Goal: Browse casually

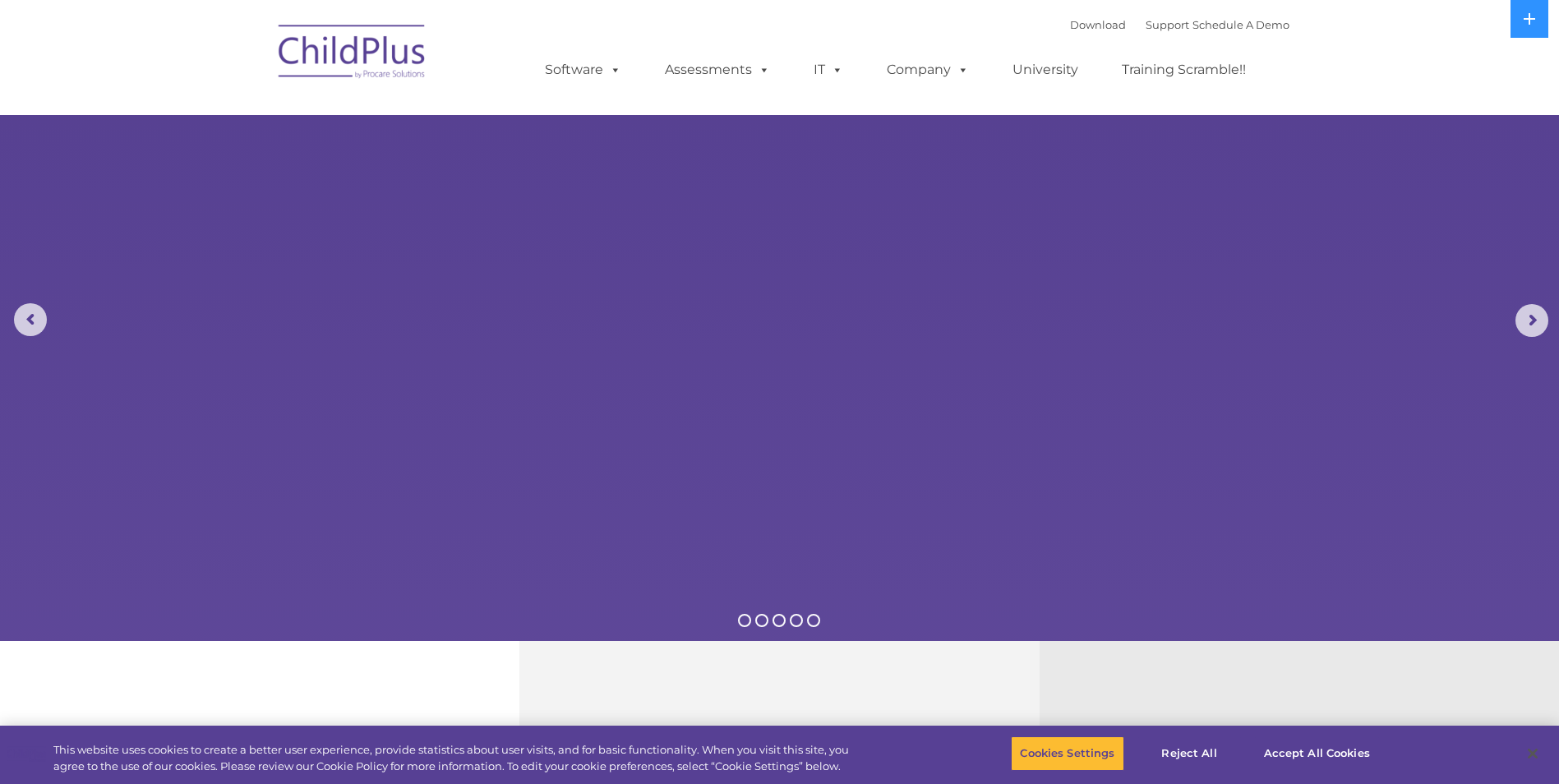
select select "MEDIUM"
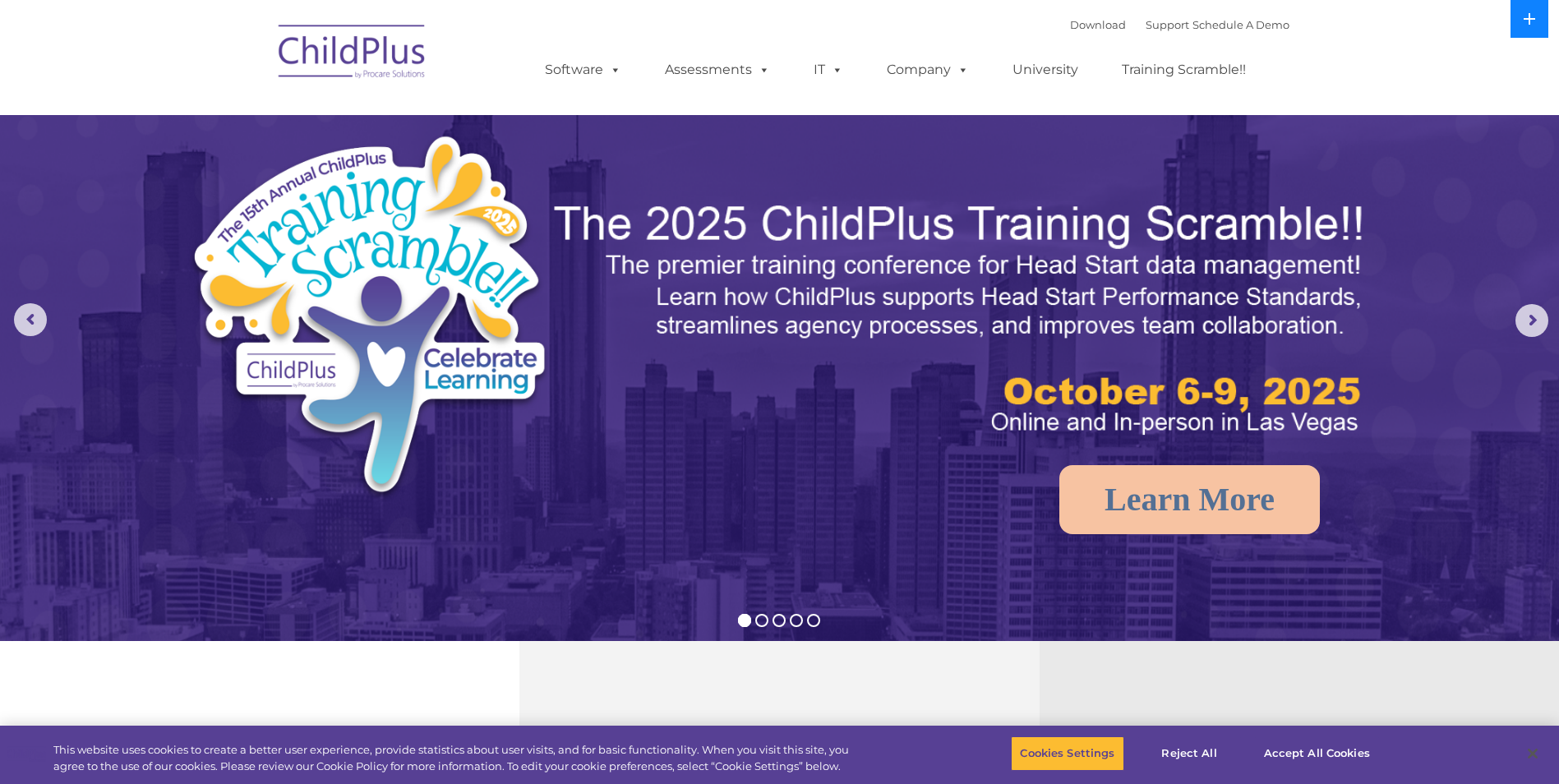
click at [1528, 24] on icon at bounding box center [1530, 19] width 13 height 13
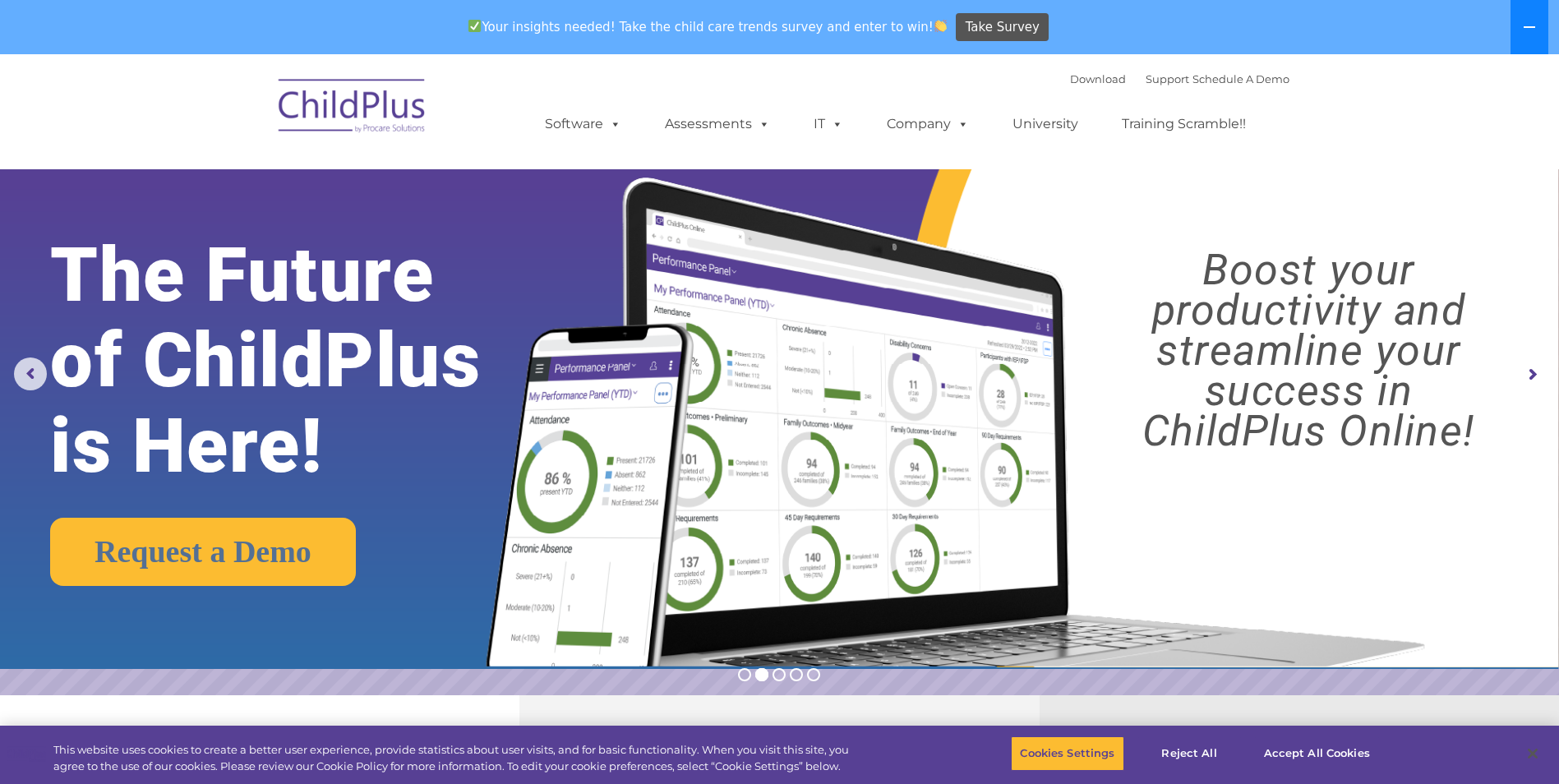
click at [1524, 27] on icon at bounding box center [1530, 27] width 12 height 2
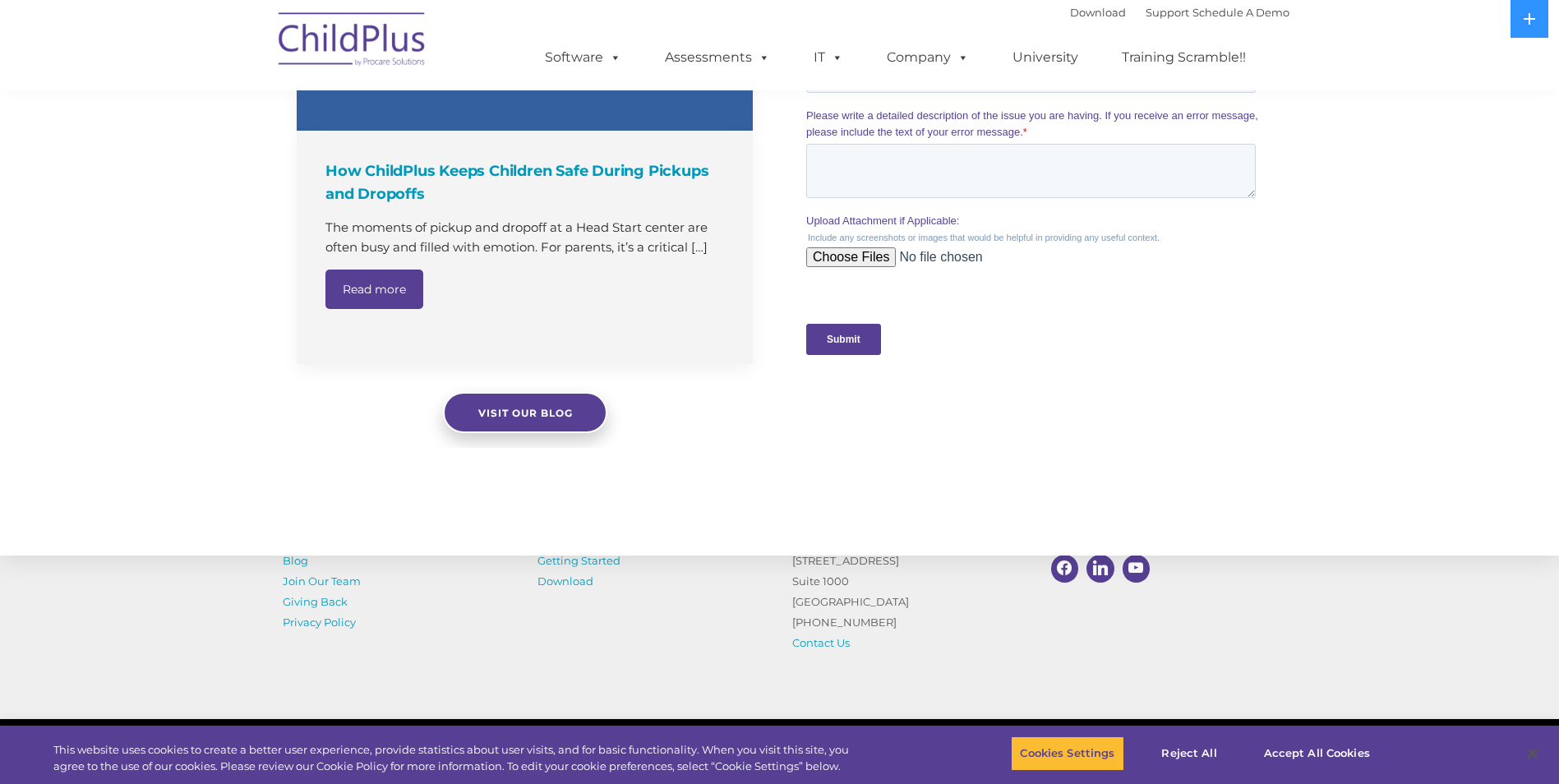
scroll to position [1596, 0]
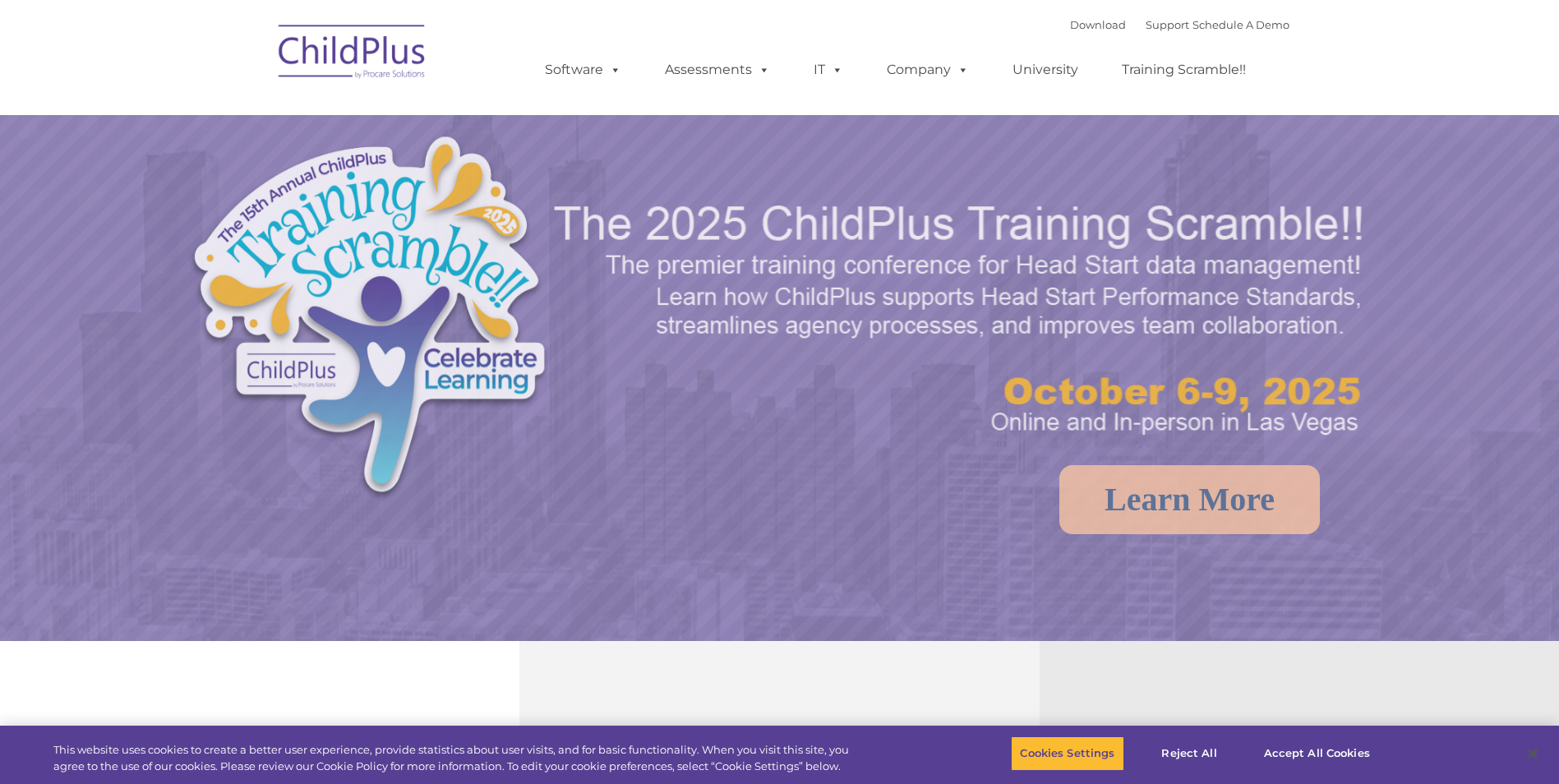
select select "MEDIUM"
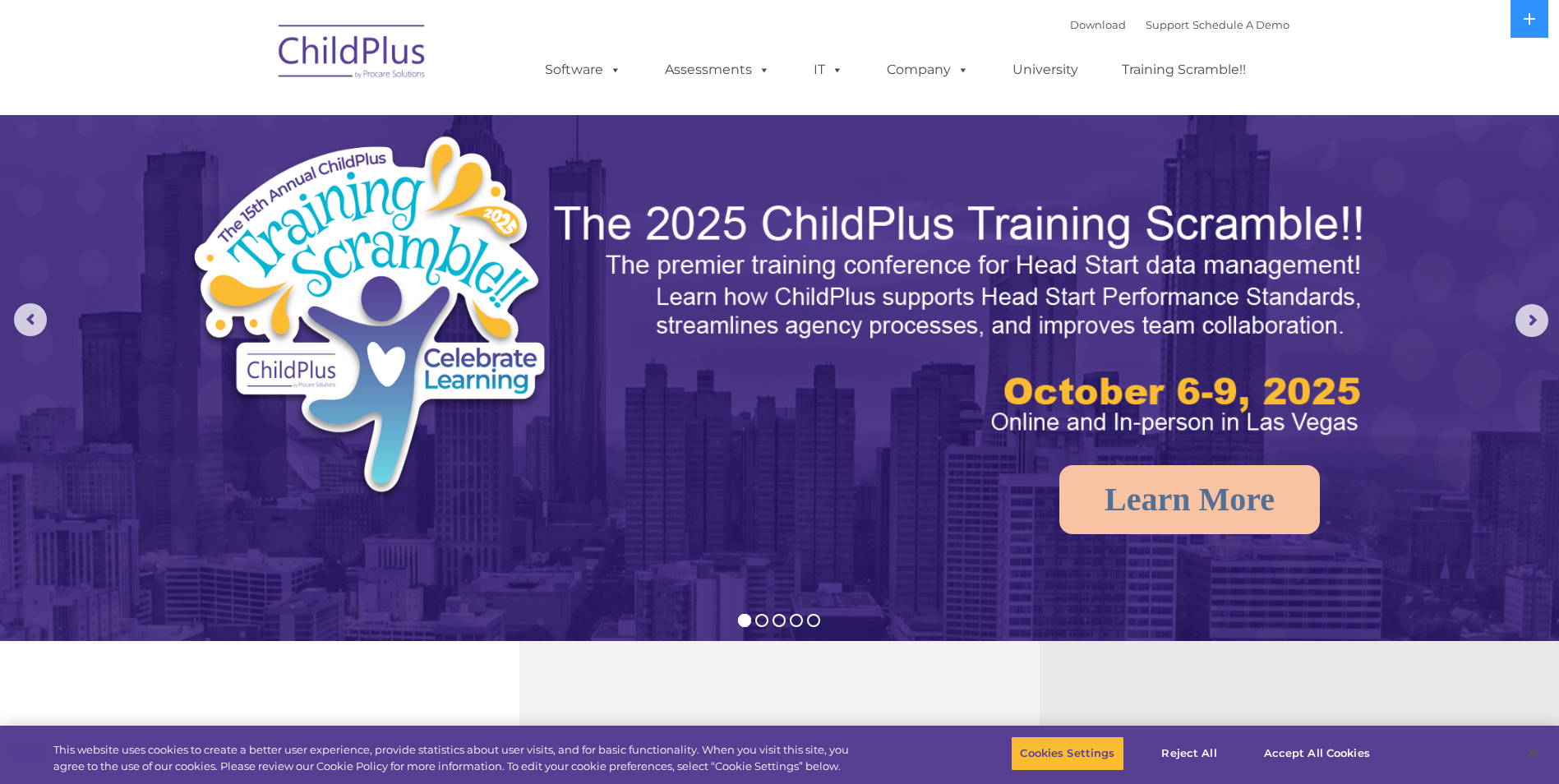
click at [380, 67] on img at bounding box center [353, 54] width 165 height 82
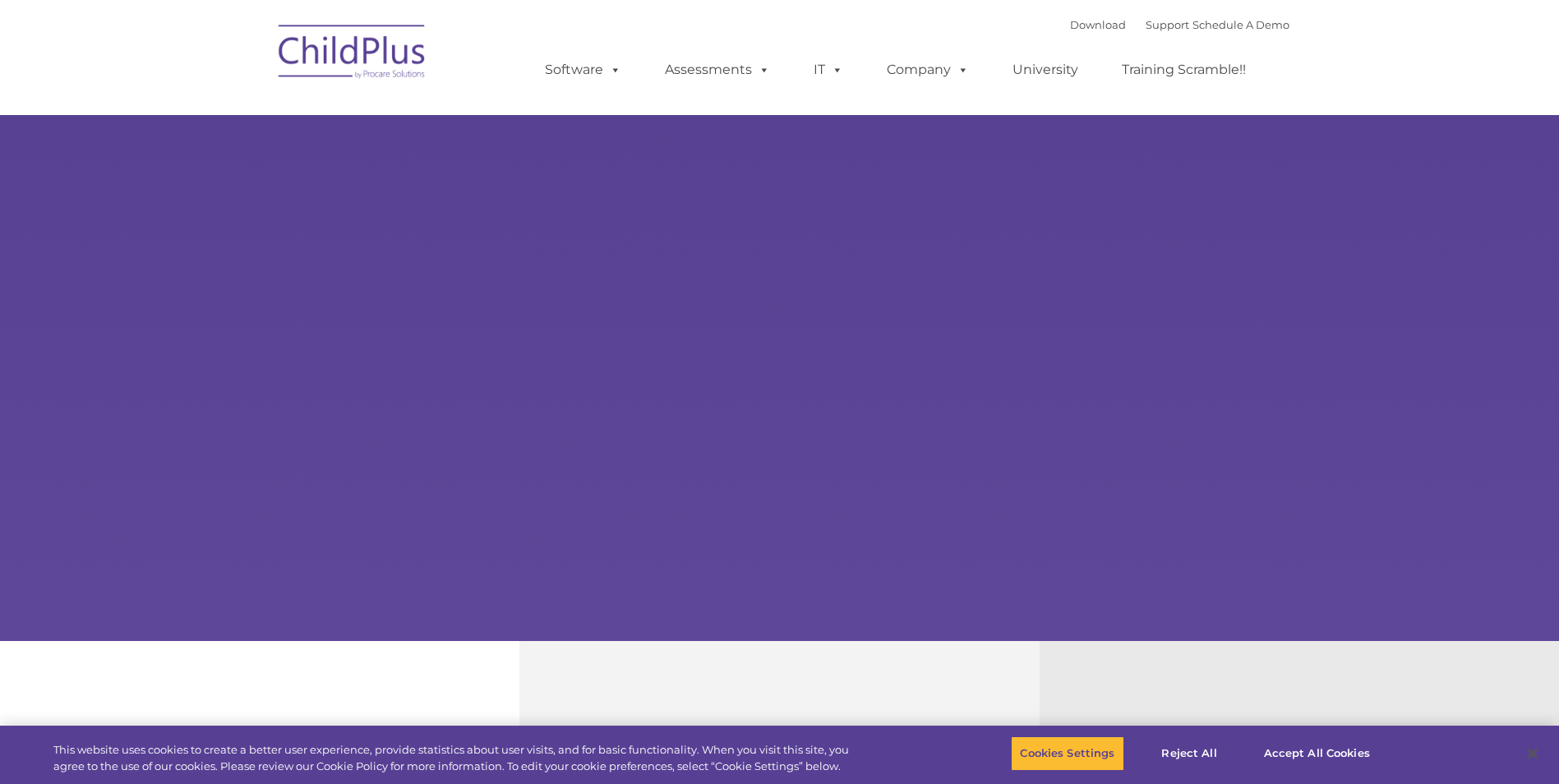
select select "MEDIUM"
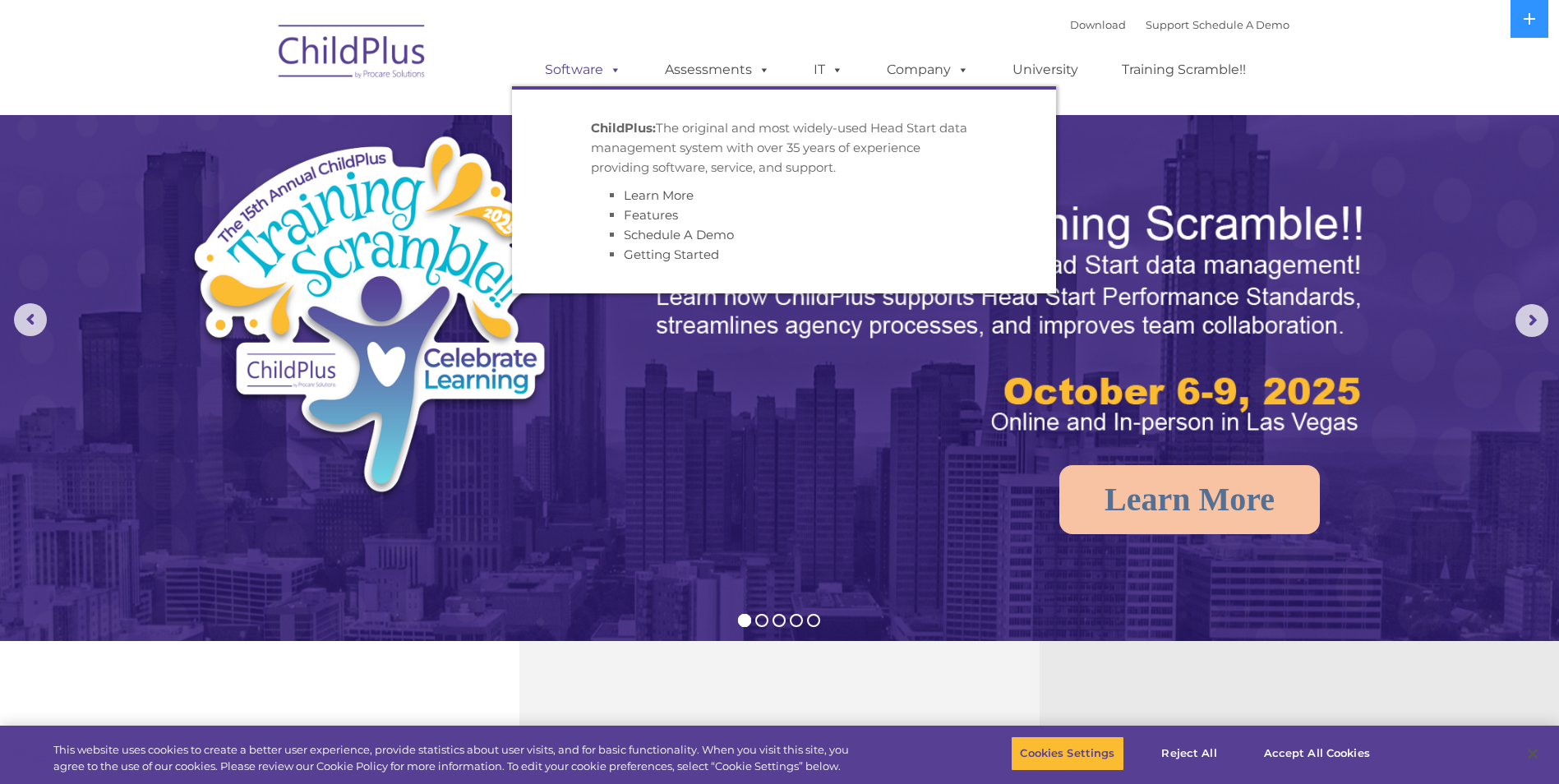
click at [609, 74] on span at bounding box center [613, 69] width 18 height 15
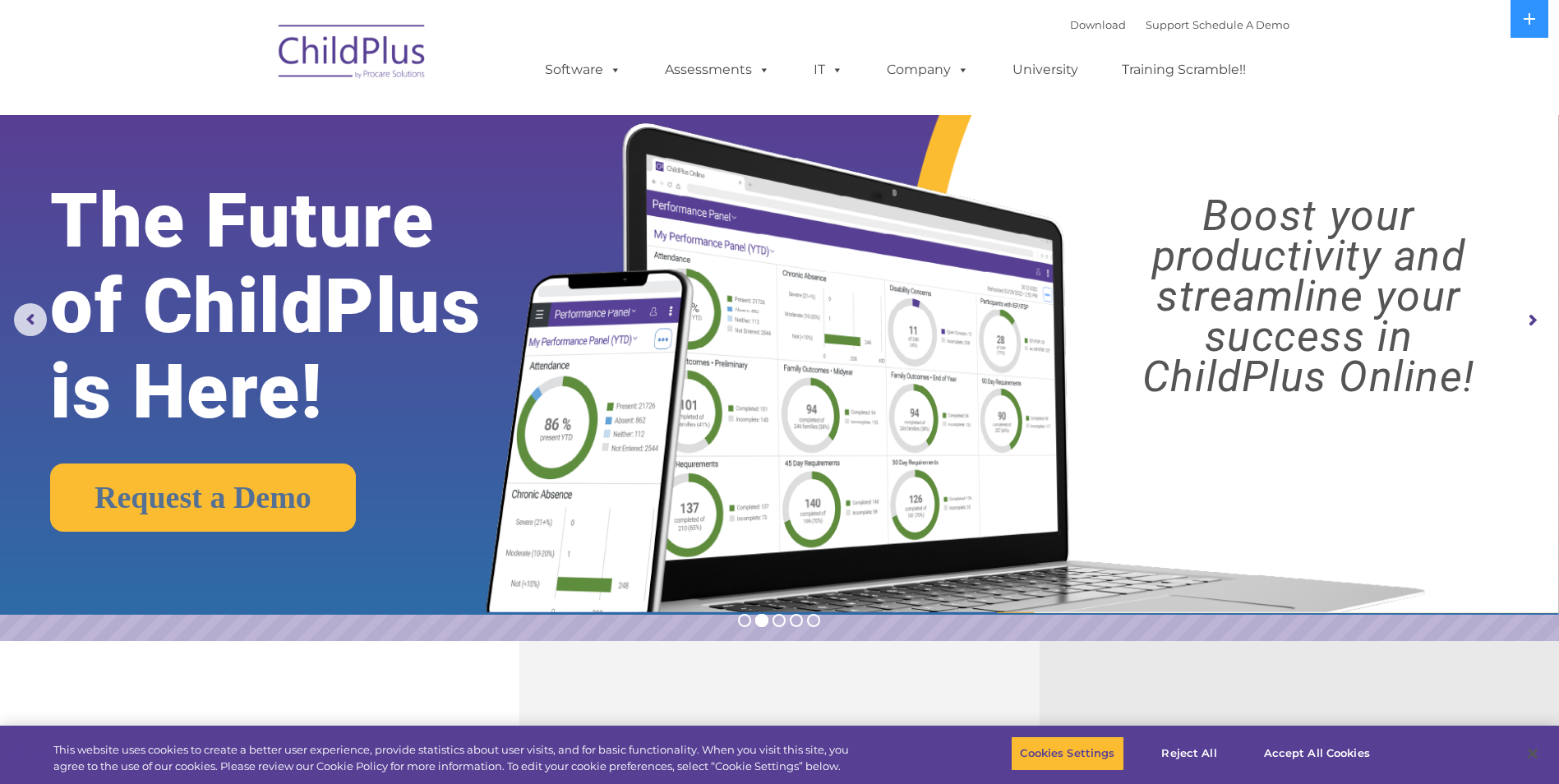
click at [354, 66] on img at bounding box center [353, 54] width 165 height 82
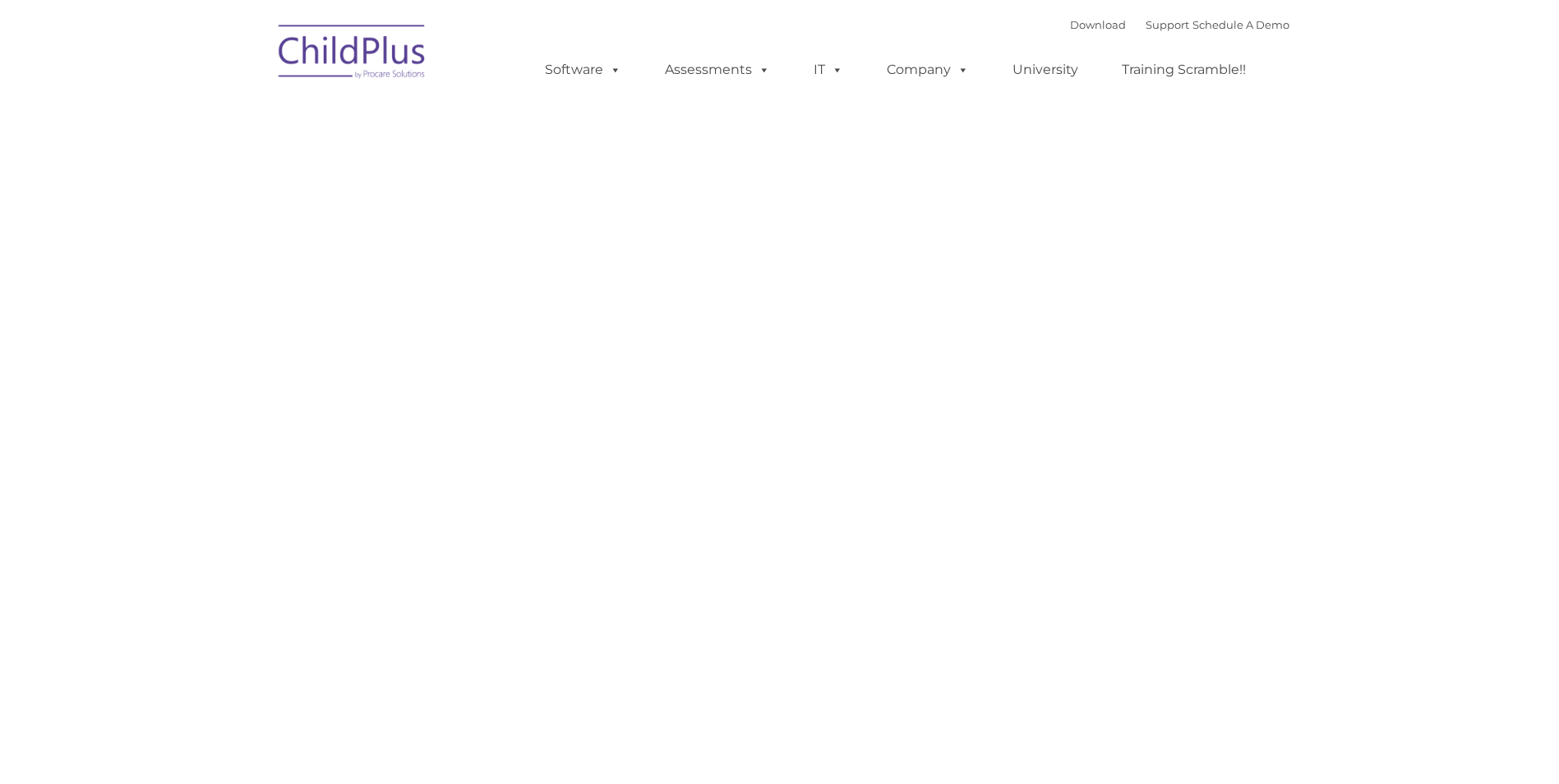
type input ""
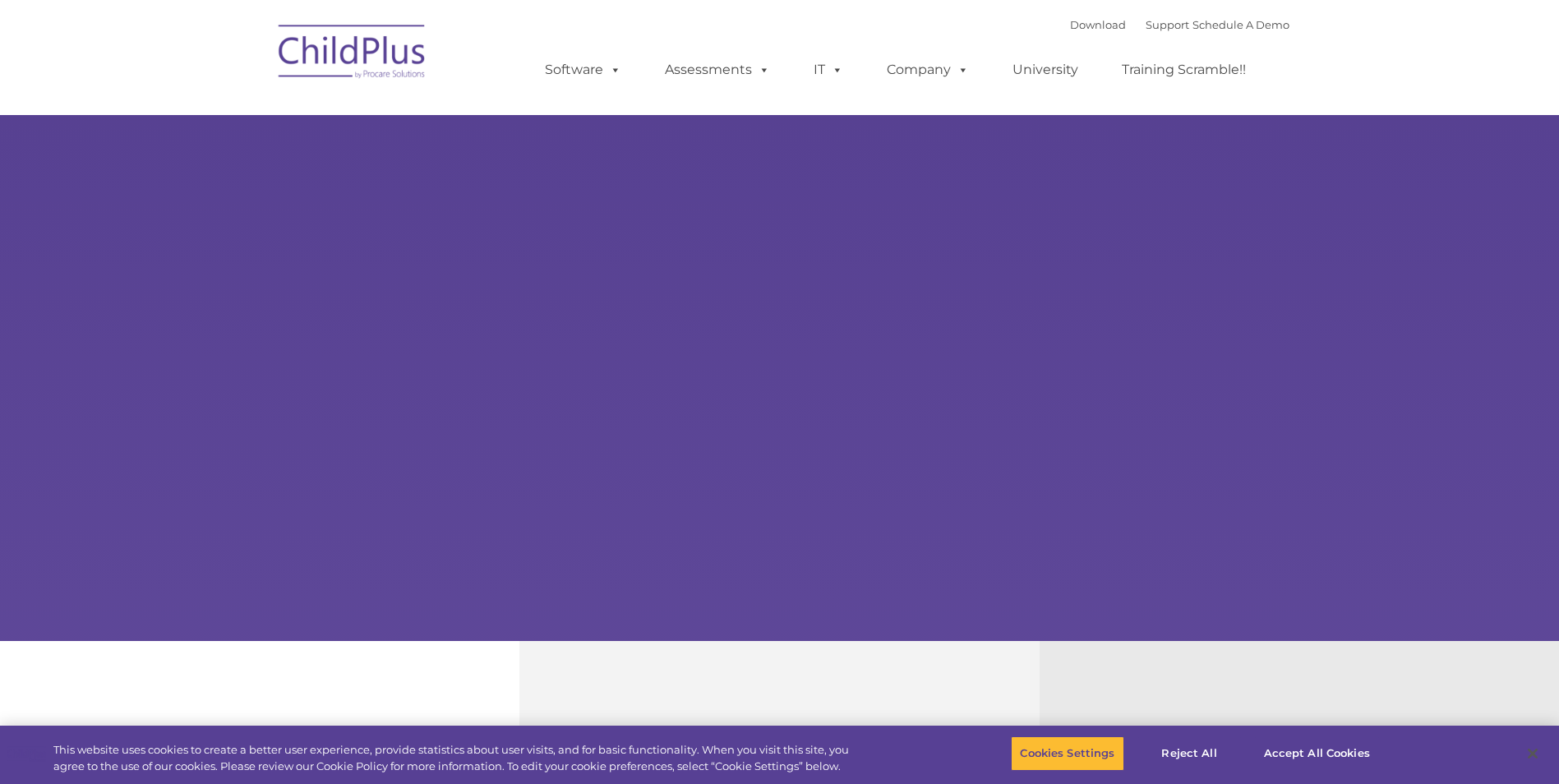
select select "MEDIUM"
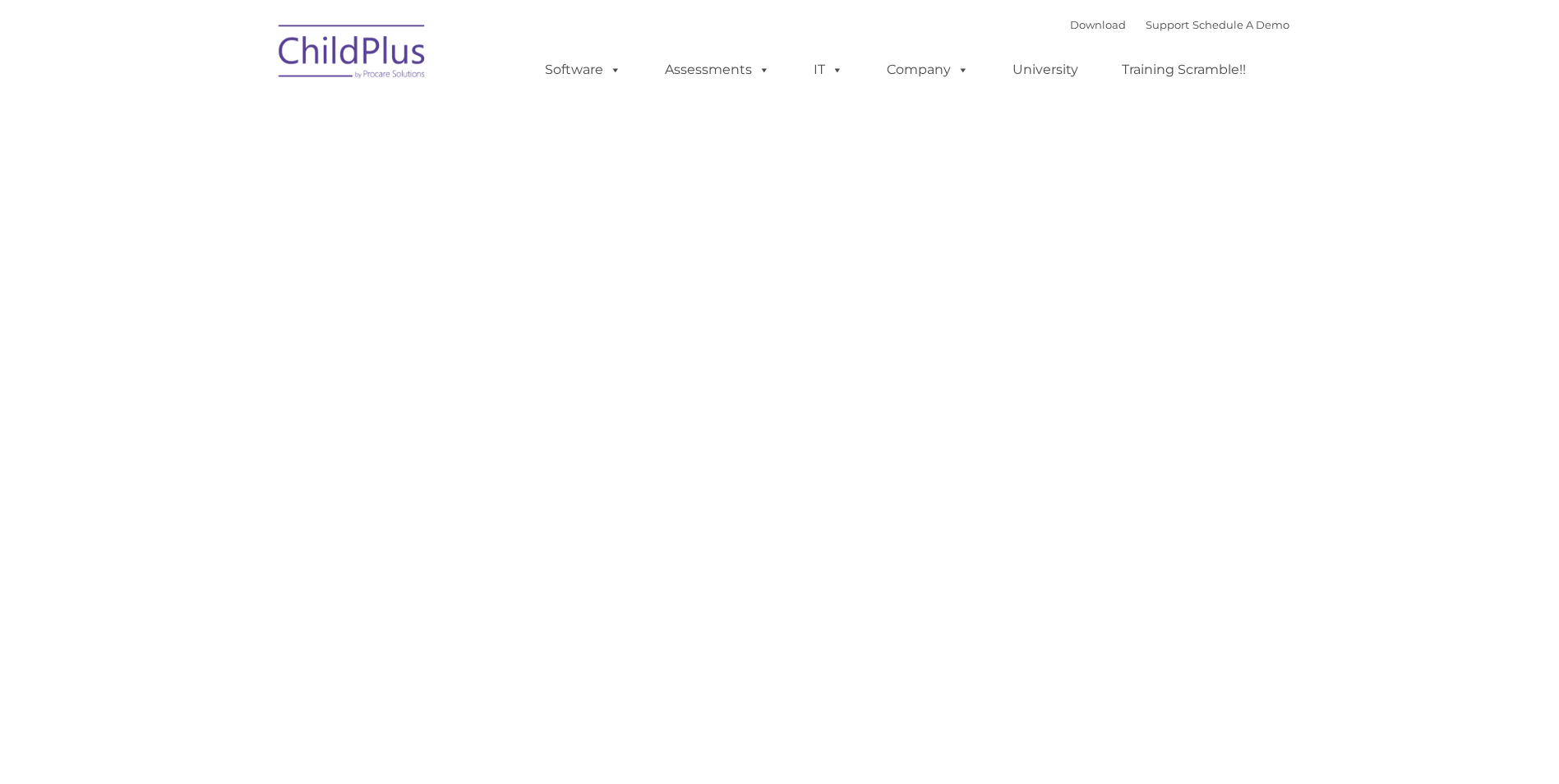
type input ""
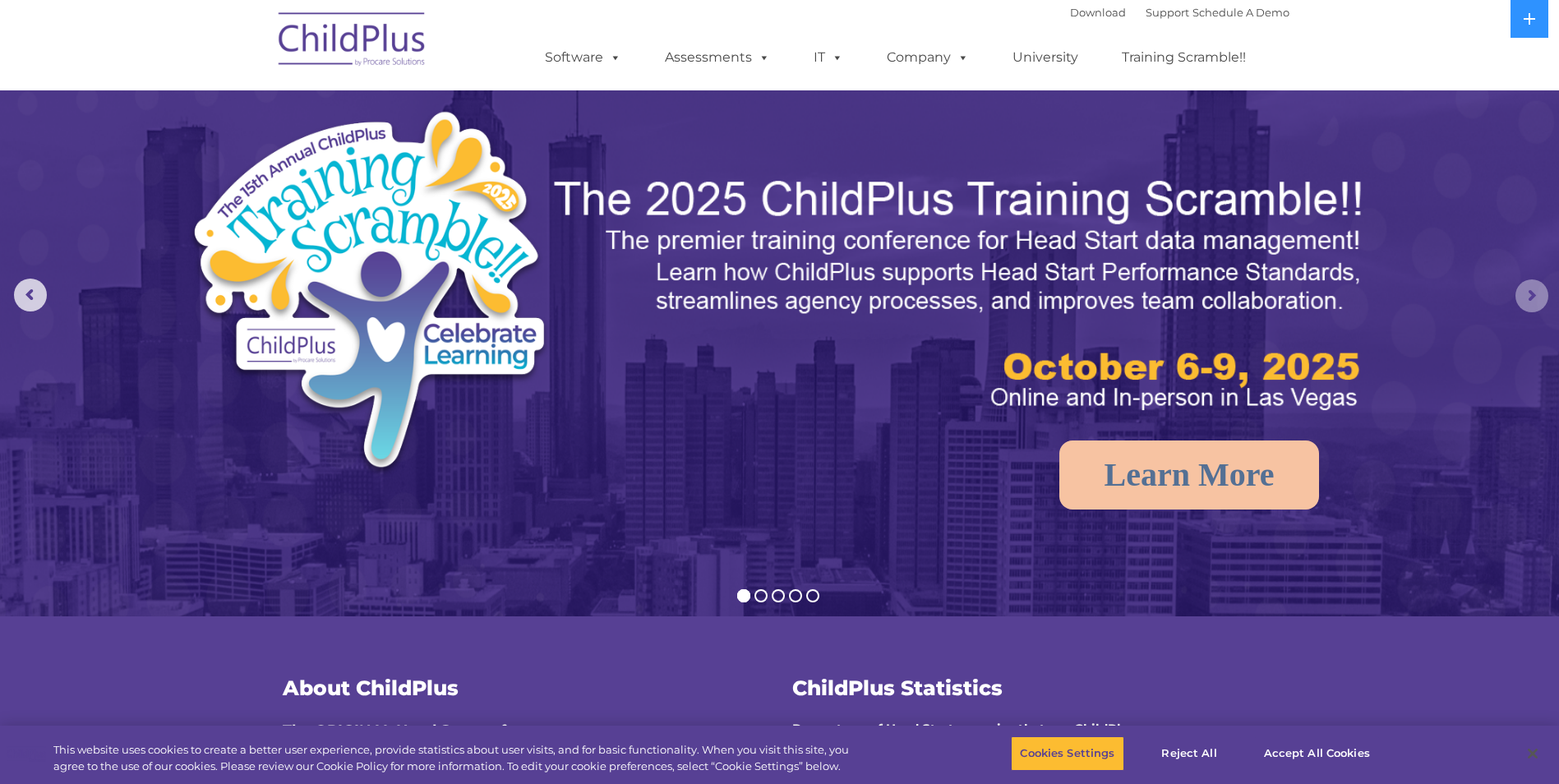
click at [1534, 296] on rs-arrow at bounding box center [1533, 295] width 33 height 33
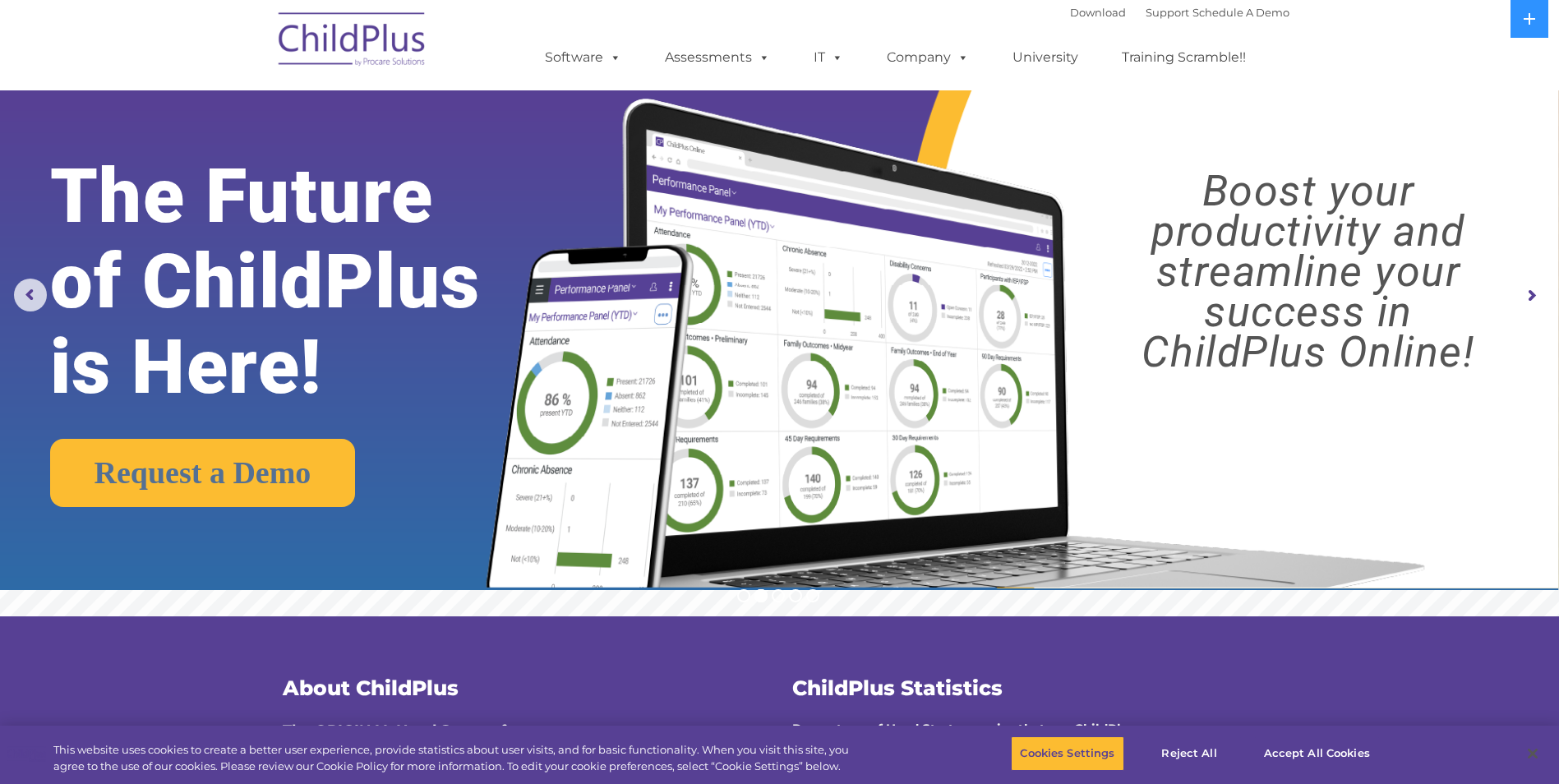
click at [1534, 296] on rs-arrow at bounding box center [1533, 295] width 33 height 33
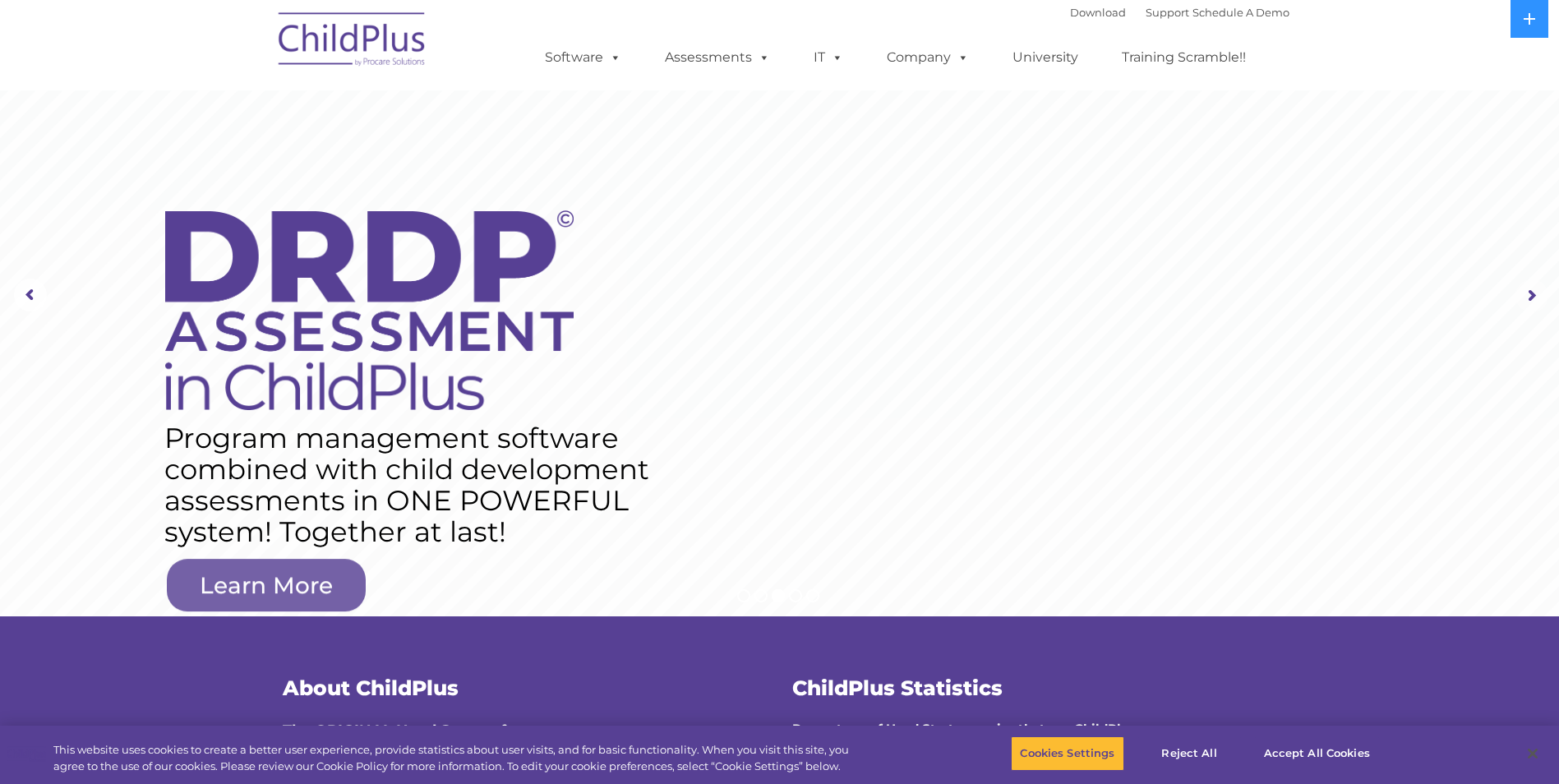
click at [1534, 296] on rs-arrow at bounding box center [1533, 295] width 33 height 33
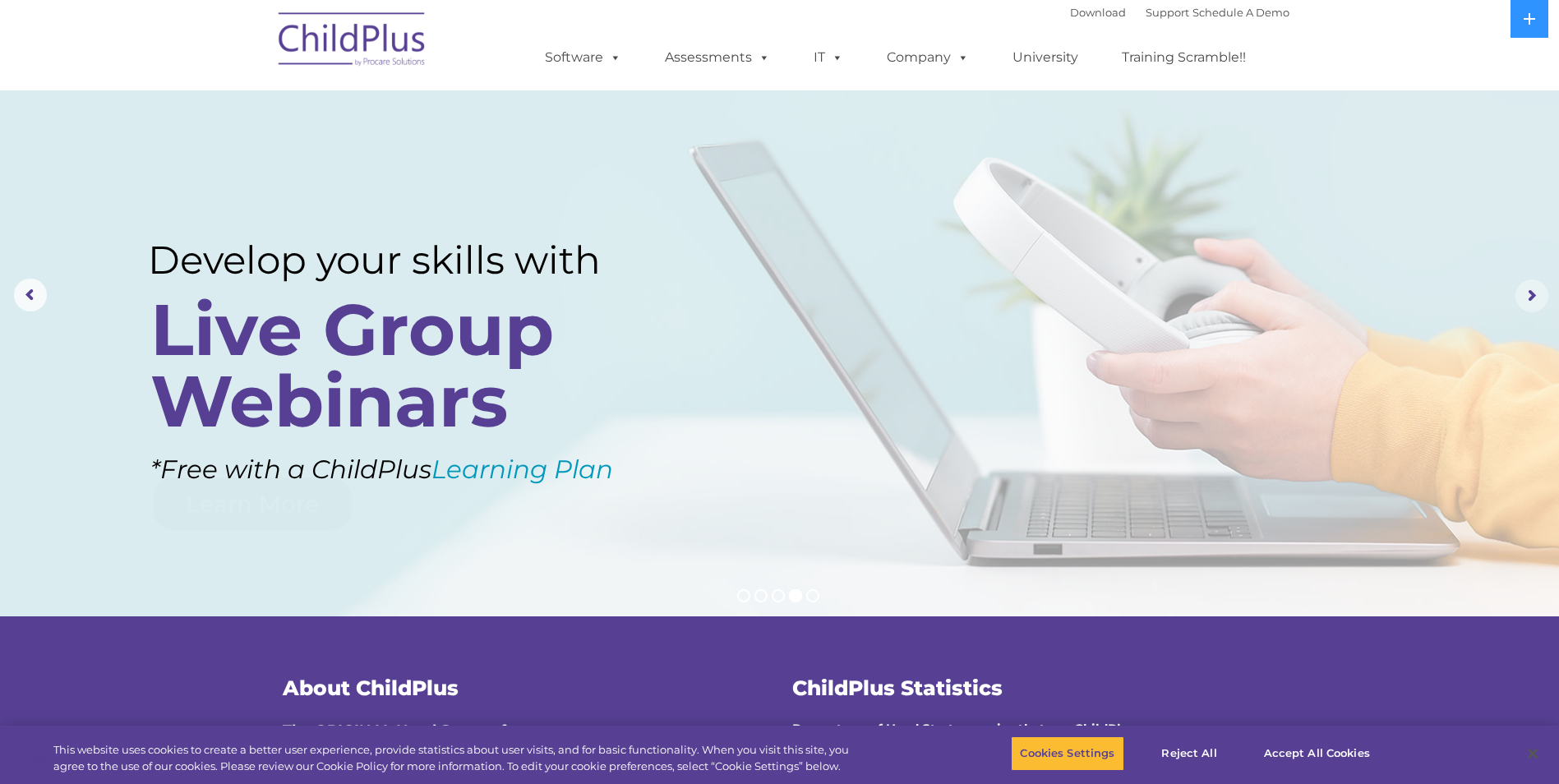
click at [1534, 296] on rs-arrow at bounding box center [1533, 295] width 33 height 33
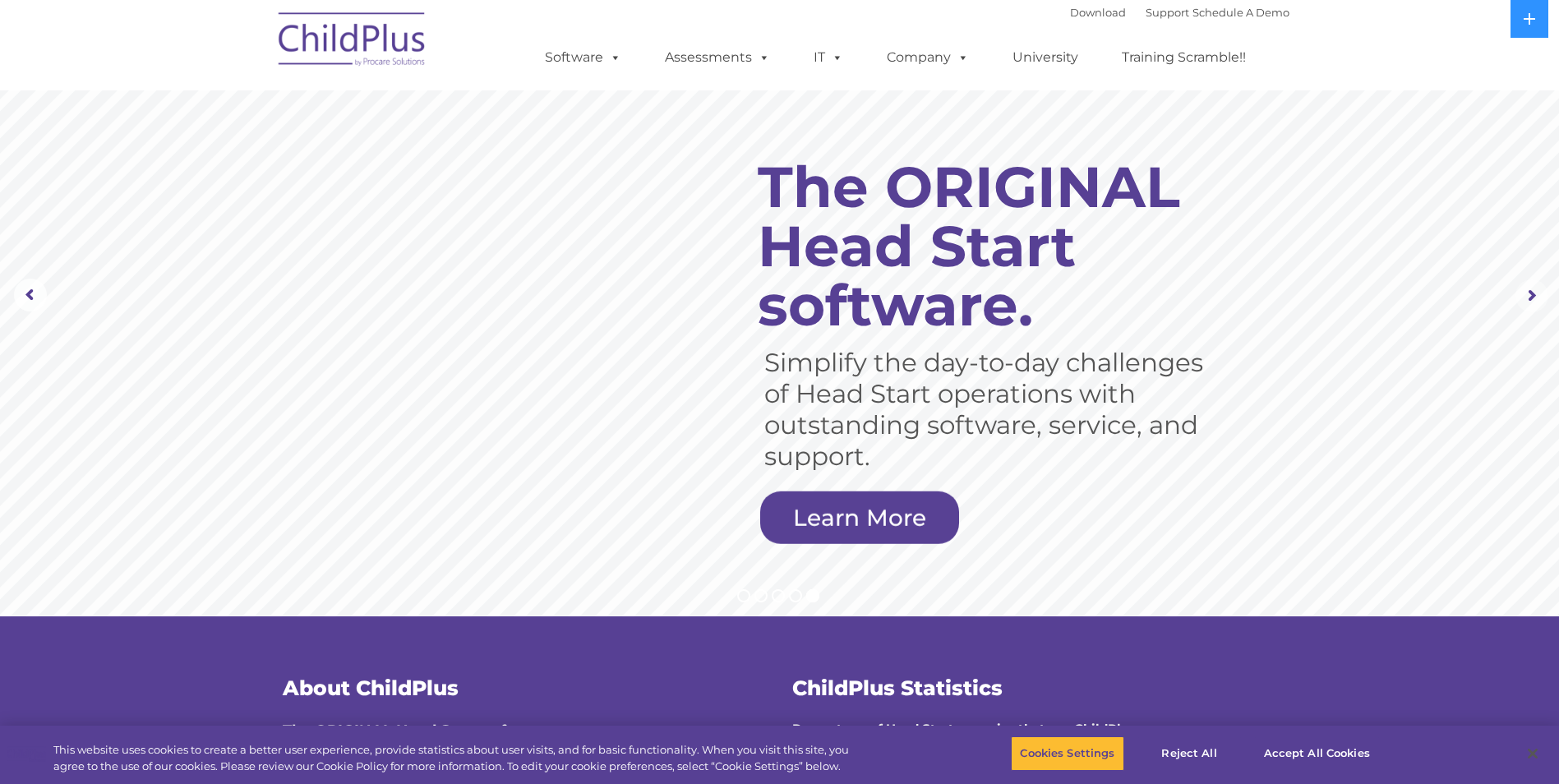
click at [1534, 296] on rs-arrow at bounding box center [1533, 295] width 33 height 33
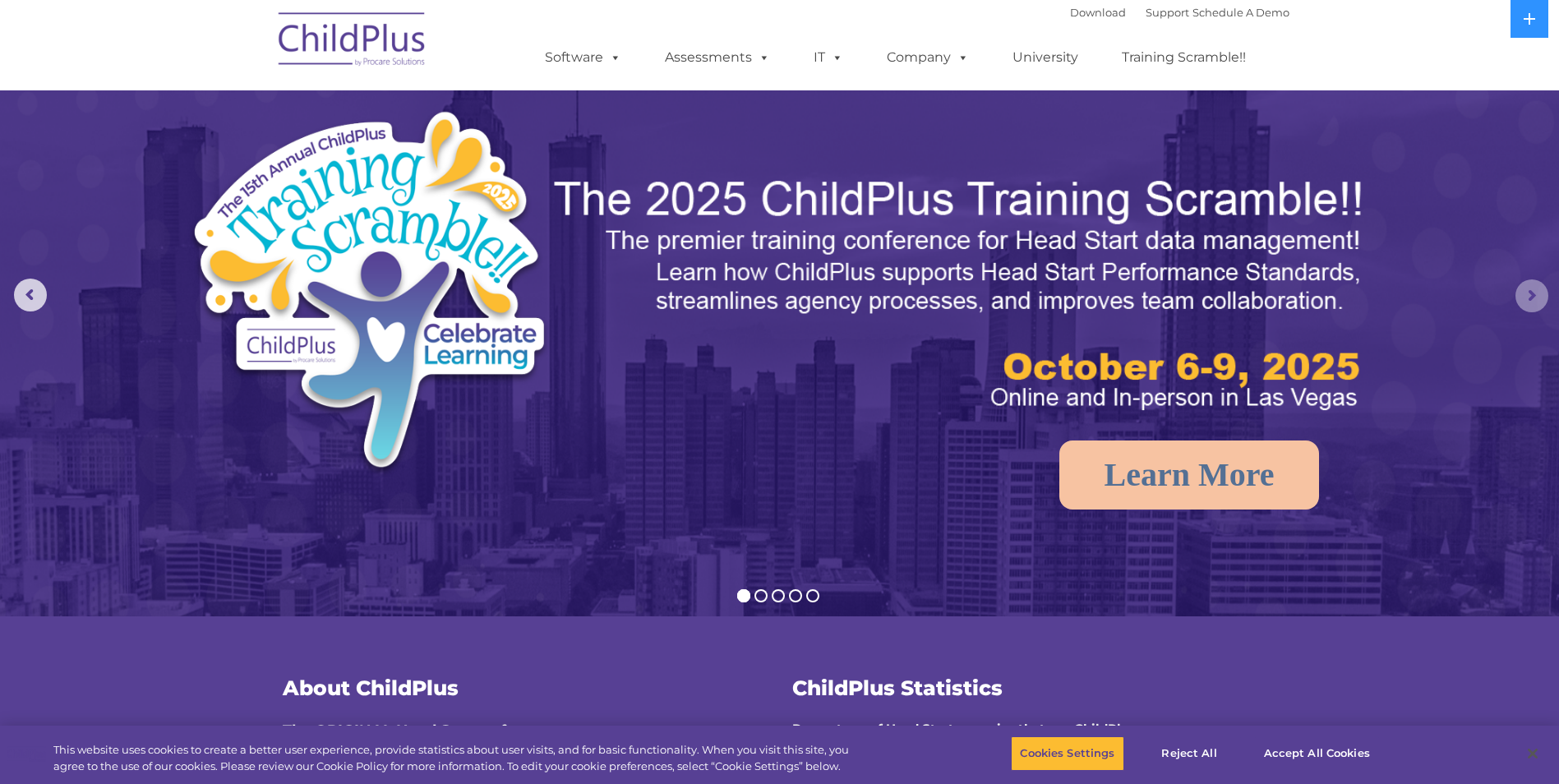
click at [1534, 296] on rs-arrow at bounding box center [1533, 295] width 33 height 33
